Goal: Task Accomplishment & Management: Manage account settings

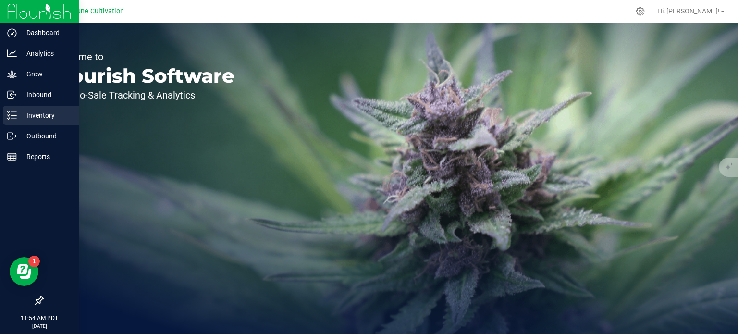
click at [12, 119] on icon at bounding box center [12, 116] width 10 height 10
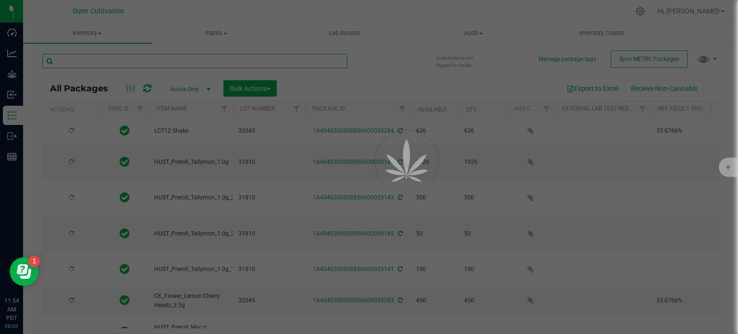
click at [165, 65] on input "text" at bounding box center [194, 61] width 305 height 14
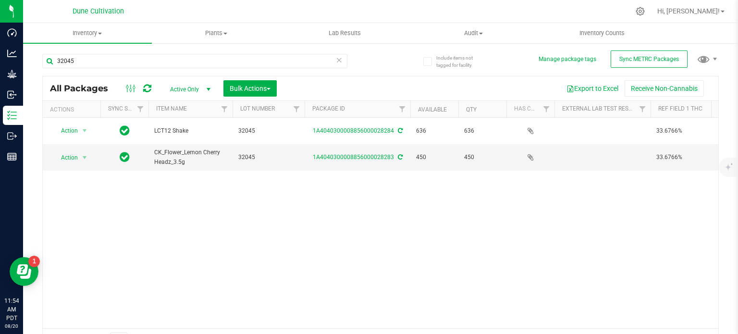
click at [414, 215] on div "Action Action Adjust qty Create package Edit attributes Global inventory Locate…" at bounding box center [381, 223] width 676 height 210
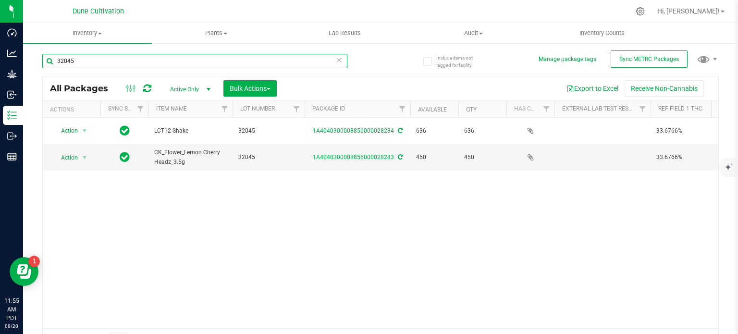
click at [194, 58] on input "32045" at bounding box center [194, 61] width 305 height 14
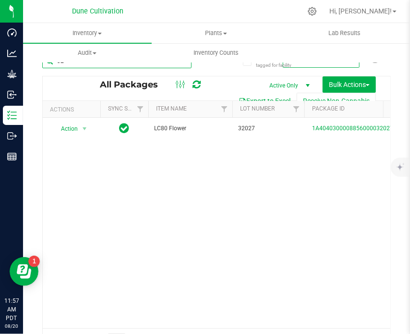
type input "3"
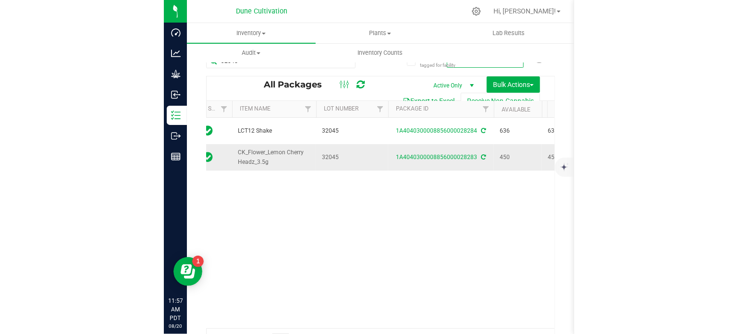
scroll to position [0, 81]
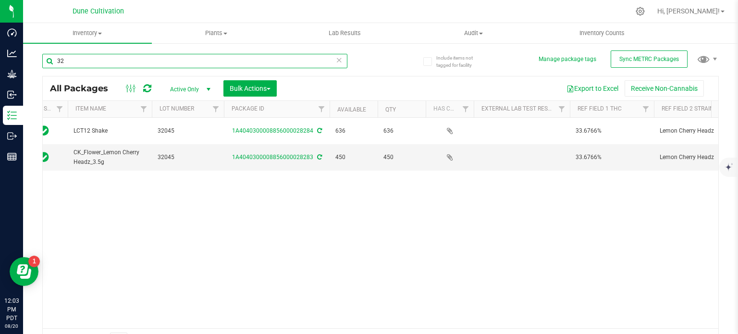
type input "3"
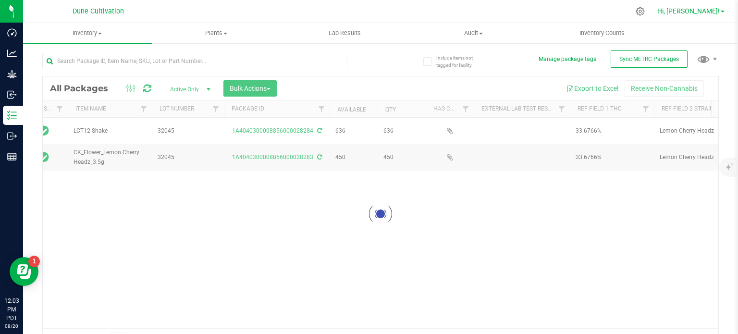
click at [718, 12] on span "Hi, [PERSON_NAME]!" at bounding box center [688, 11] width 62 height 8
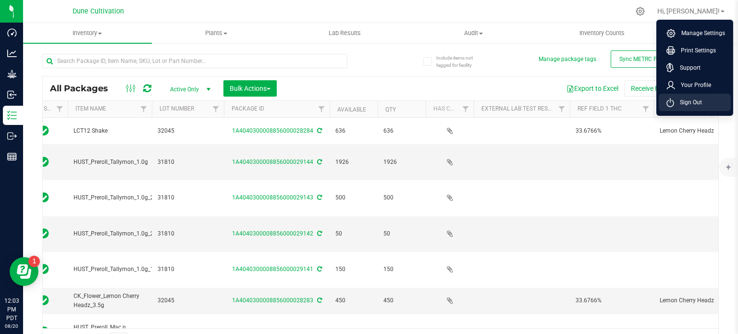
click at [679, 100] on span "Sign Out" at bounding box center [688, 103] width 28 height 10
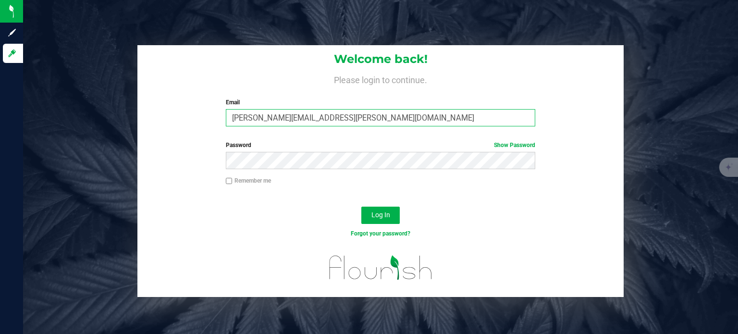
click at [283, 119] on input "[PERSON_NAME][EMAIL_ADDRESS][PERSON_NAME][DOMAIN_NAME]" at bounding box center [381, 117] width 310 height 17
type input "[PERSON_NAME][DOMAIN_NAME][EMAIL_ADDRESS][PERSON_NAME][DOMAIN_NAME]"
click at [361, 207] on button "Log In" at bounding box center [380, 215] width 38 height 17
